Goal: Navigation & Orientation: Find specific page/section

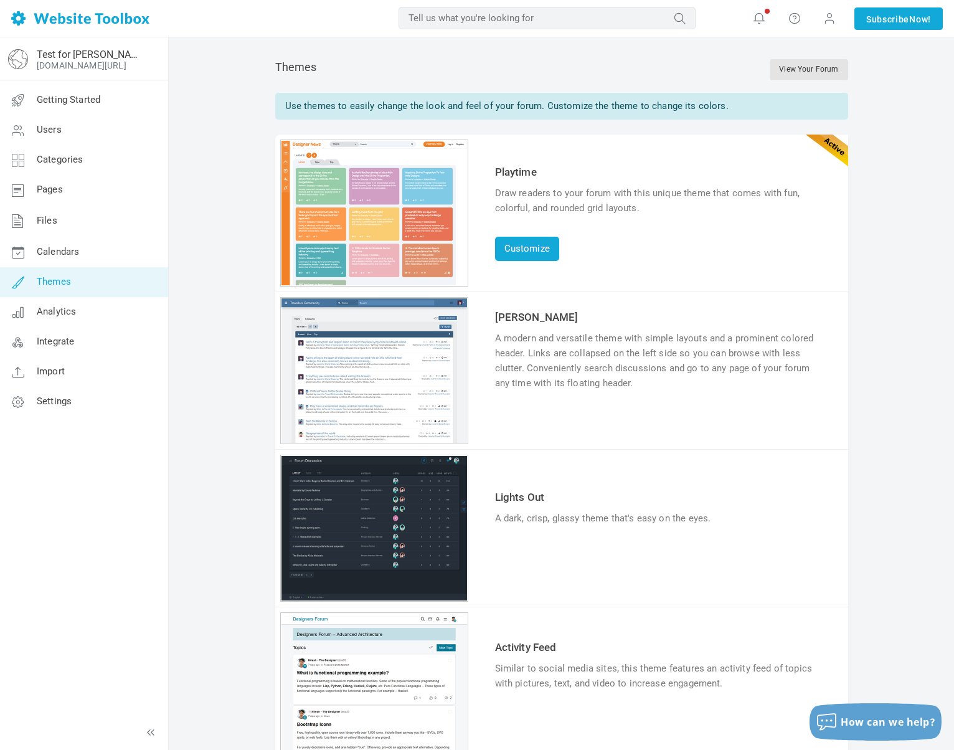
scroll to position [869, 0]
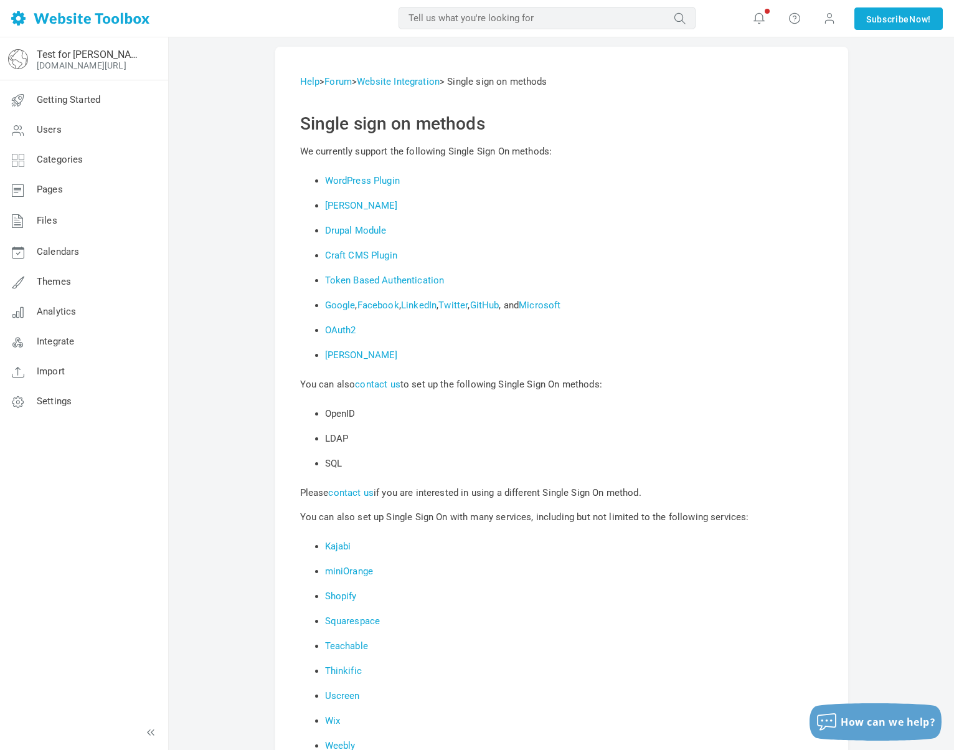
click at [947, 285] on div "Help > Forum > Website Integration > Single sign on methods Single sign on meth…" at bounding box center [561, 506] width 785 height 938
click at [169, 162] on div "Help > Forum > Website Integration > Single sign on methods Single sign on meth…" at bounding box center [561, 506] width 785 height 938
click at [169, 164] on div "Help > Forum > Website Integration > Single sign on methods Single sign on meth…" at bounding box center [561, 506] width 785 height 938
click at [166, 167] on link "Categories" at bounding box center [83, 160] width 169 height 30
